Goal: Task Accomplishment & Management: Manage account settings

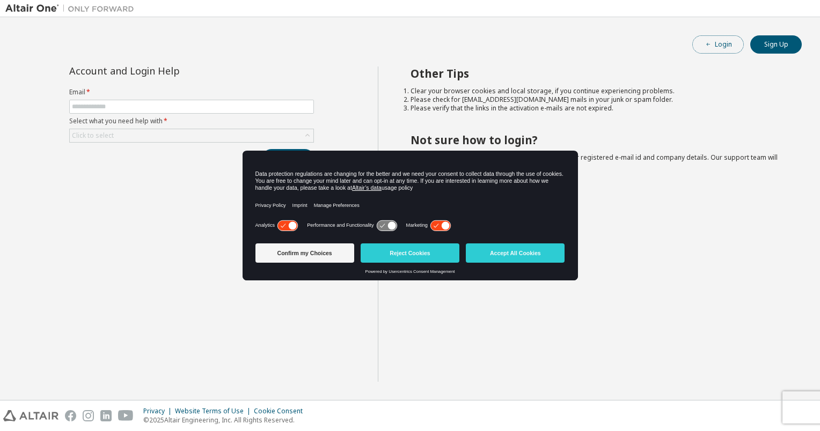
click at [710, 46] on icon "button" at bounding box center [708, 44] width 6 height 6
click at [422, 256] on button "Reject Cookies" at bounding box center [410, 253] width 99 height 19
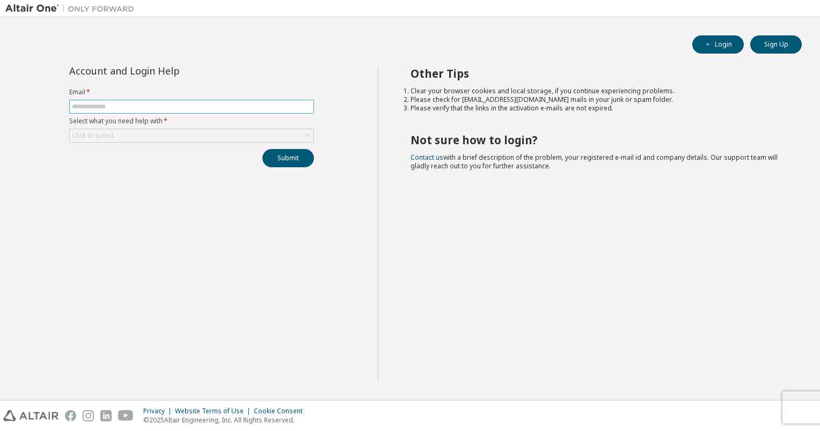
click at [164, 103] on input "text" at bounding box center [191, 106] width 239 height 9
type input "**********"
click at [177, 139] on div "Click to select" at bounding box center [192, 135] width 244 height 13
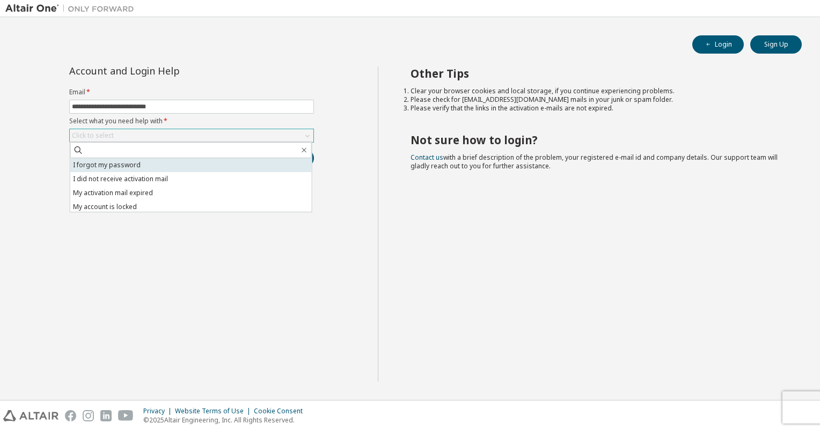
click at [166, 161] on li "I forgot my password" at bounding box center [190, 165] width 241 height 14
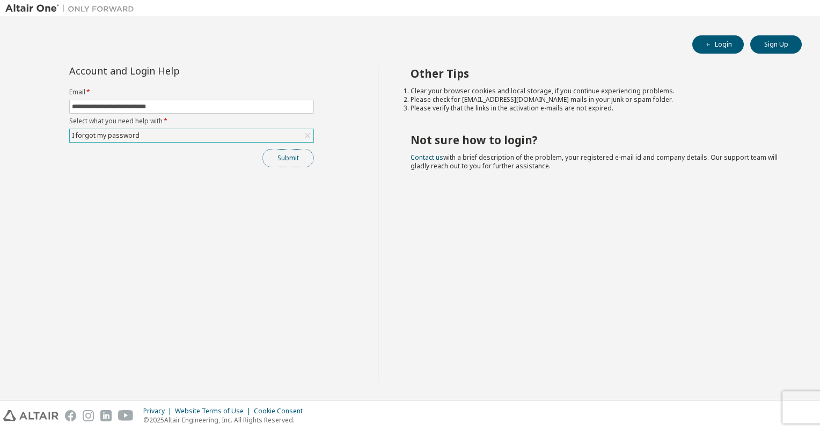
click at [270, 155] on button "Submit" at bounding box center [288, 158] width 52 height 18
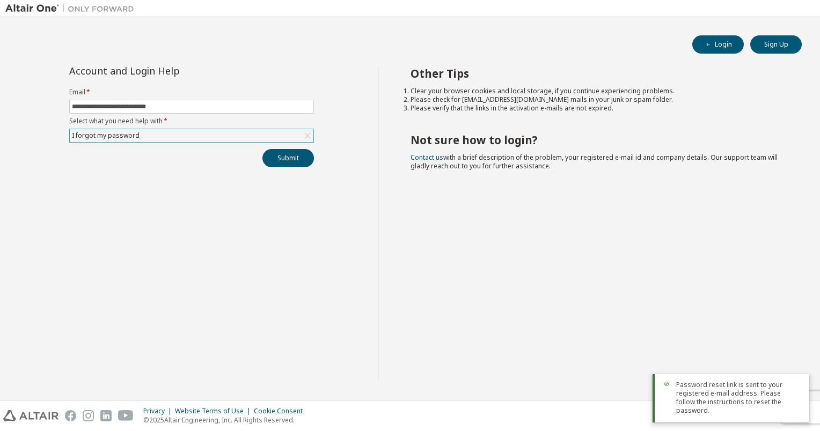
click at [729, 407] on span "Password reset link is sent to your registered e-mail address. Please follow th…" at bounding box center [738, 398] width 124 height 34
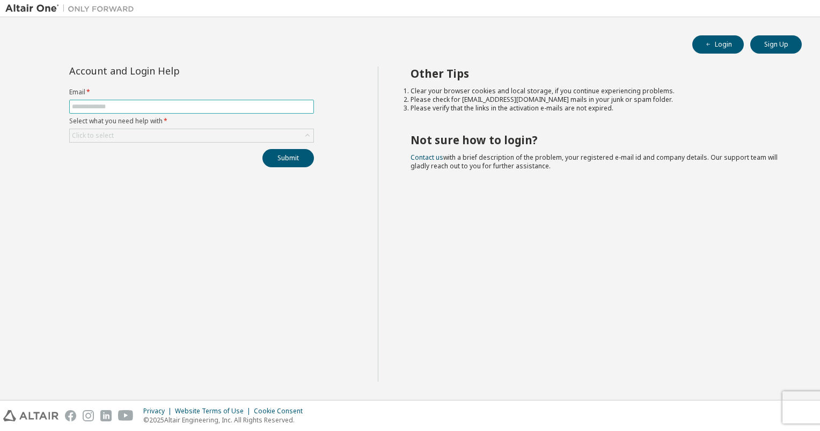
click at [207, 109] on input "text" at bounding box center [191, 106] width 239 height 9
type input "**********"
click at [178, 138] on div "Click to select" at bounding box center [192, 135] width 244 height 13
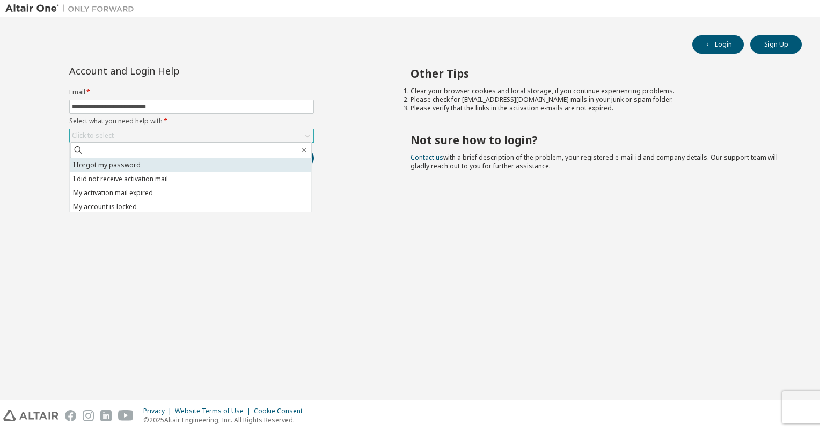
click at [163, 161] on li "I forgot my password" at bounding box center [190, 165] width 241 height 14
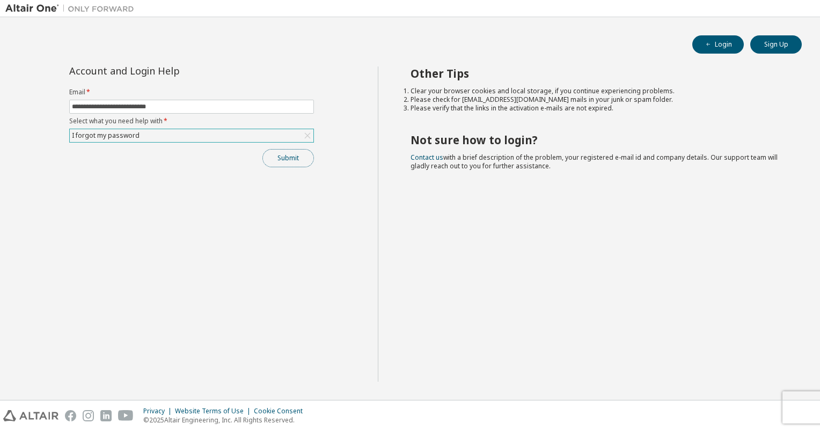
click at [279, 154] on button "Submit" at bounding box center [288, 158] width 52 height 18
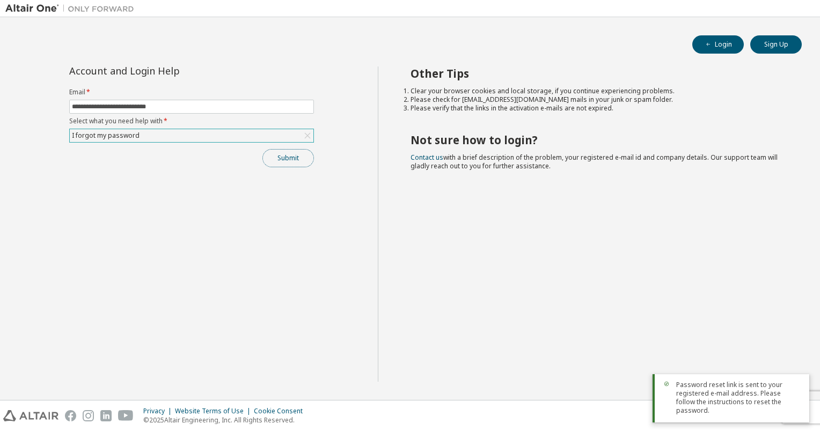
click at [304, 153] on button "Submit" at bounding box center [288, 158] width 52 height 18
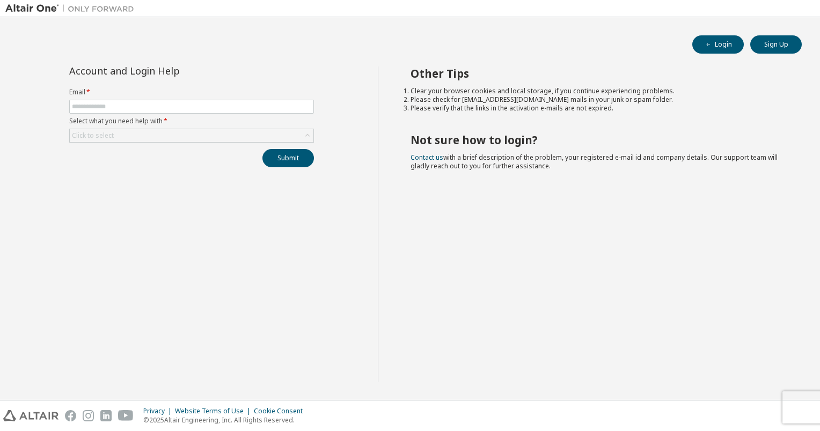
type input "**********"
click at [187, 142] on div "Click to select" at bounding box center [191, 136] width 245 height 14
click at [189, 137] on div "Click to select" at bounding box center [192, 135] width 244 height 13
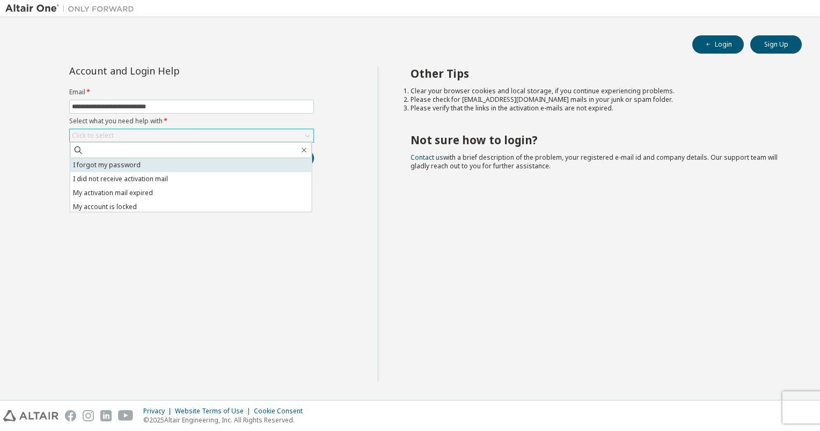
click at [174, 164] on li "I forgot my password" at bounding box center [190, 165] width 241 height 14
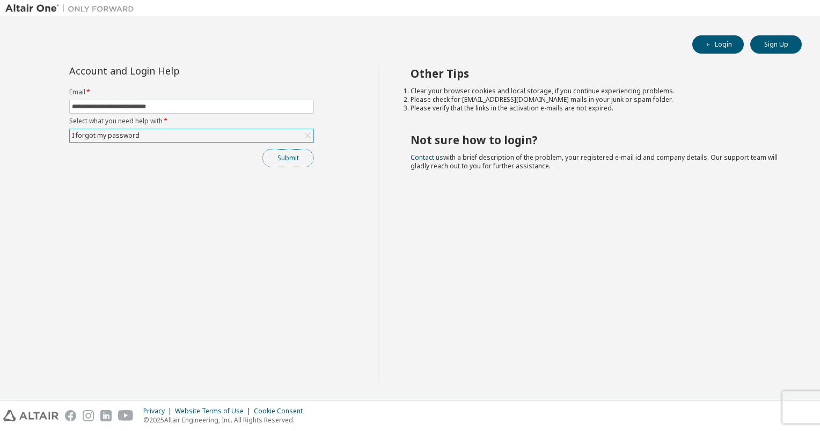
click at [298, 162] on button "Submit" at bounding box center [288, 158] width 52 height 18
